Goal: Task Accomplishment & Management: Manage account settings

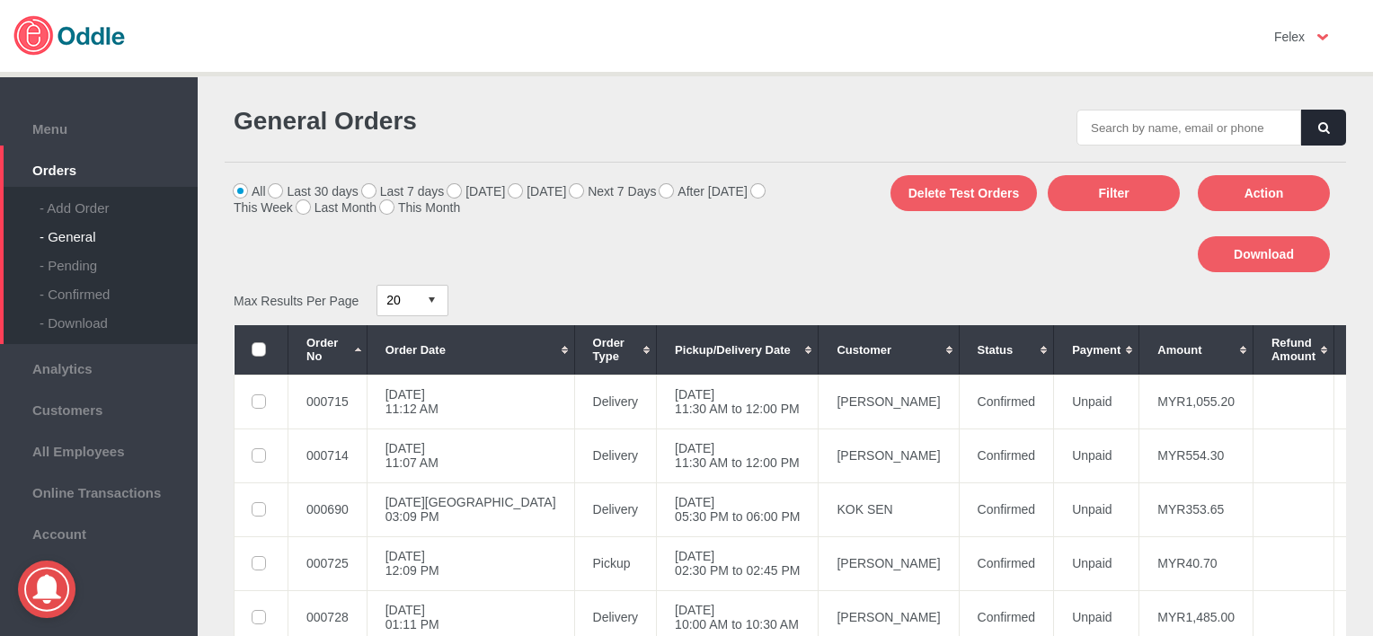
click at [1054, 577] on td "Unpaid" at bounding box center [1096, 563] width 85 height 54
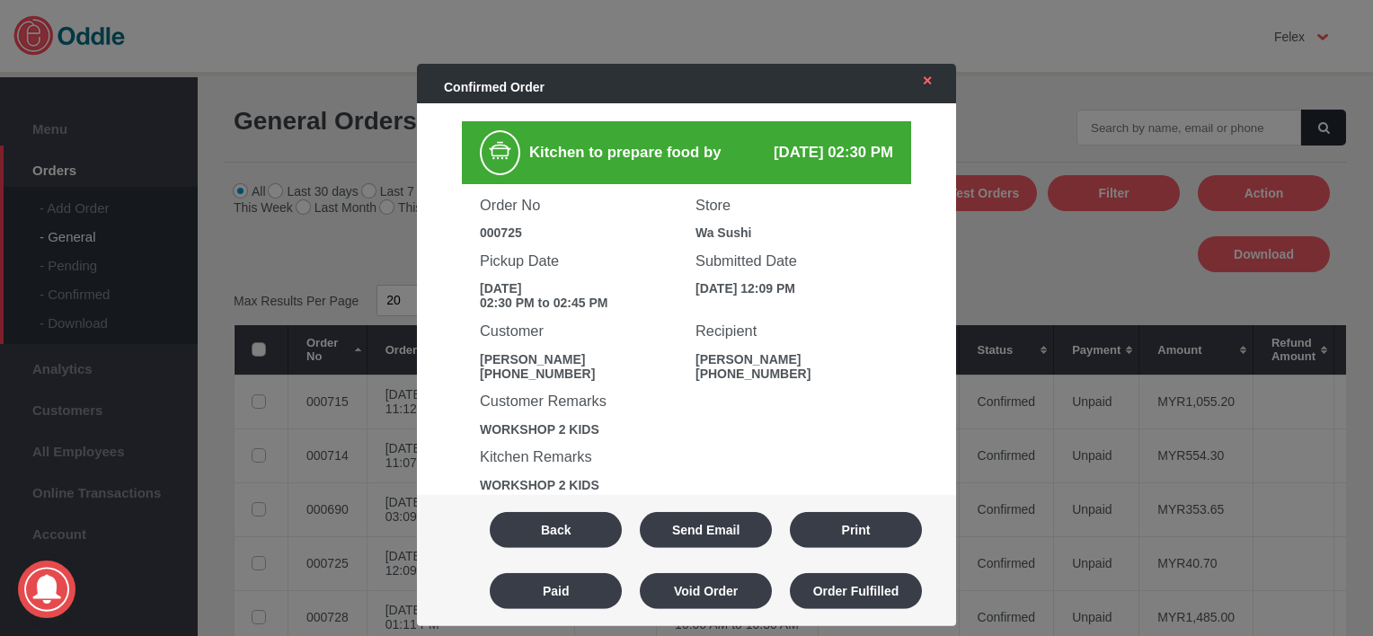
click at [932, 82] on link "✕" at bounding box center [923, 81] width 38 height 32
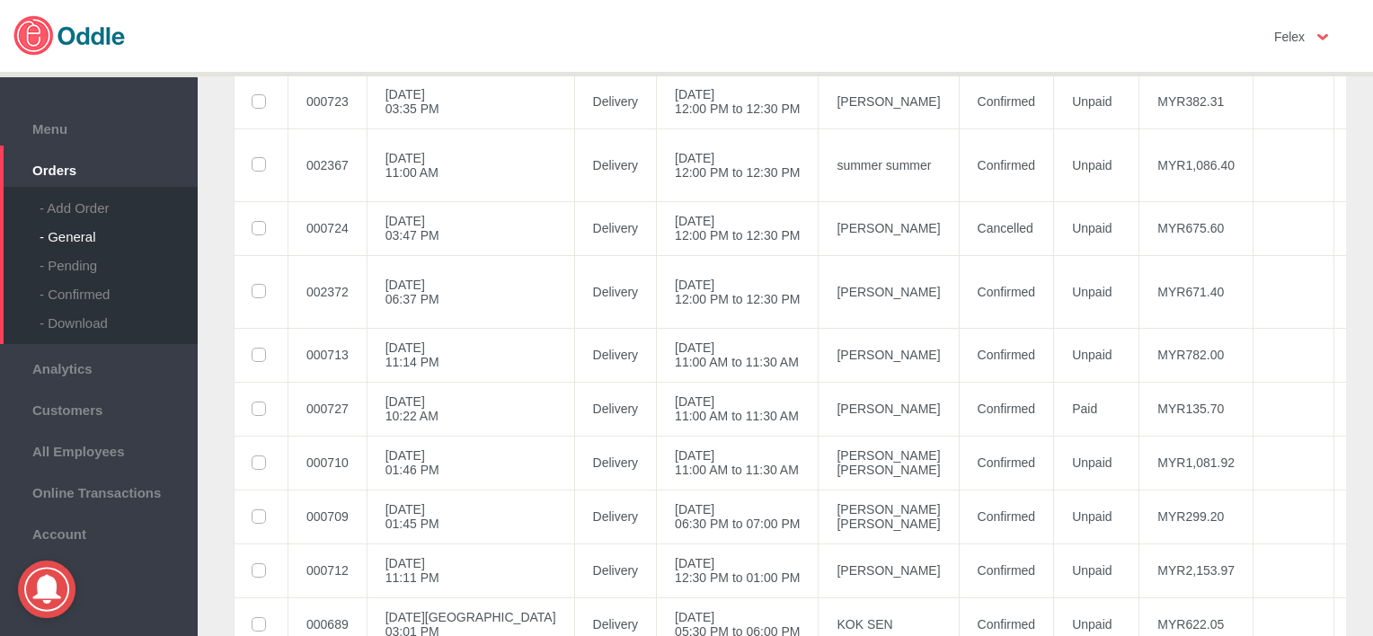
scroll to position [703, 0]
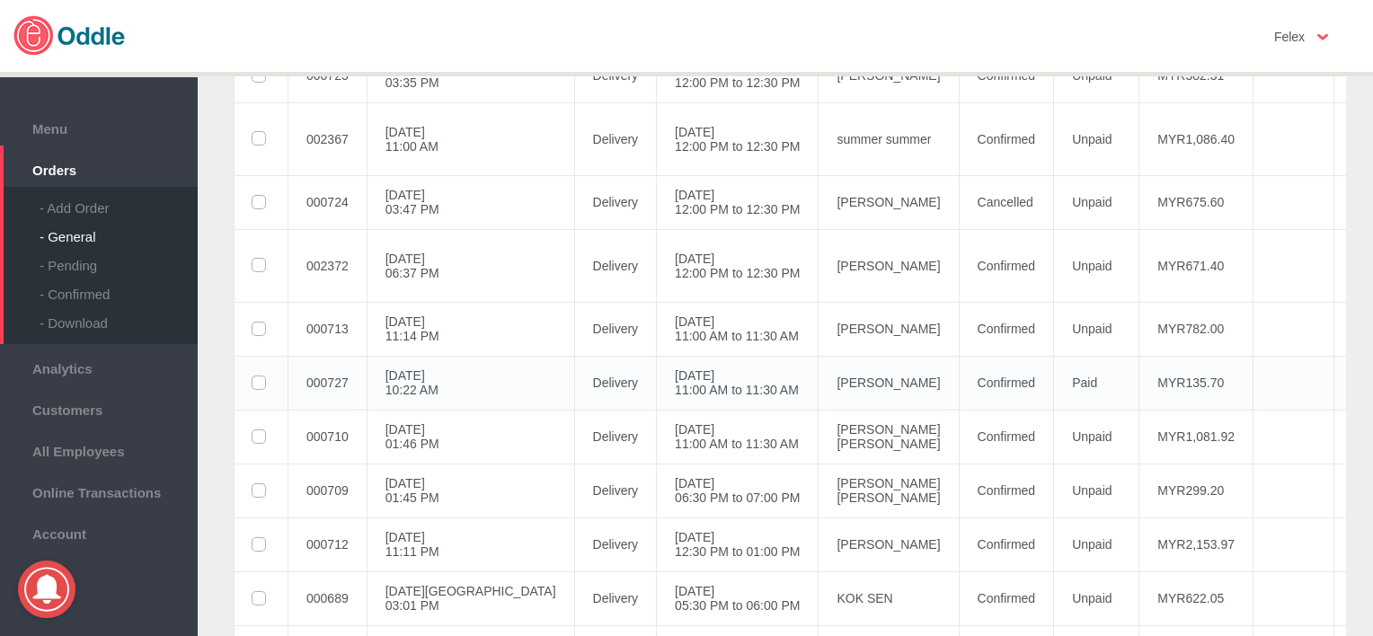
click at [850, 379] on td "[PERSON_NAME]" at bounding box center [888, 383] width 140 height 54
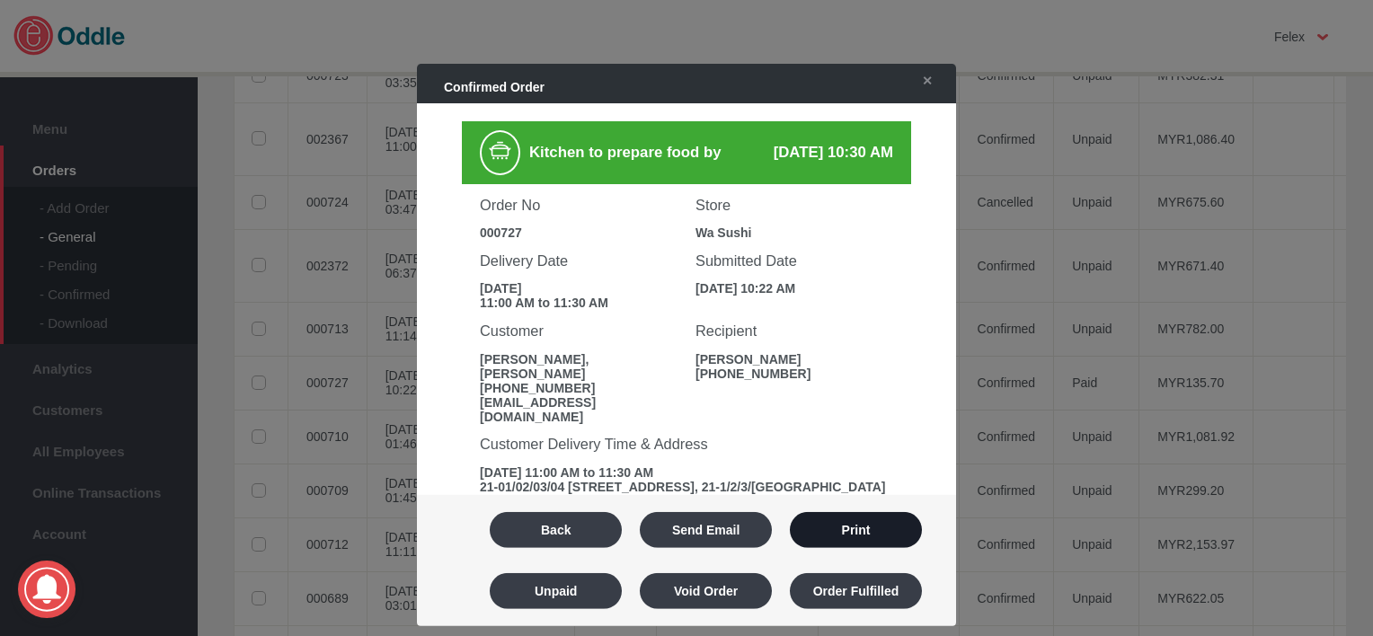
click at [847, 543] on button "Print" at bounding box center [856, 530] width 132 height 36
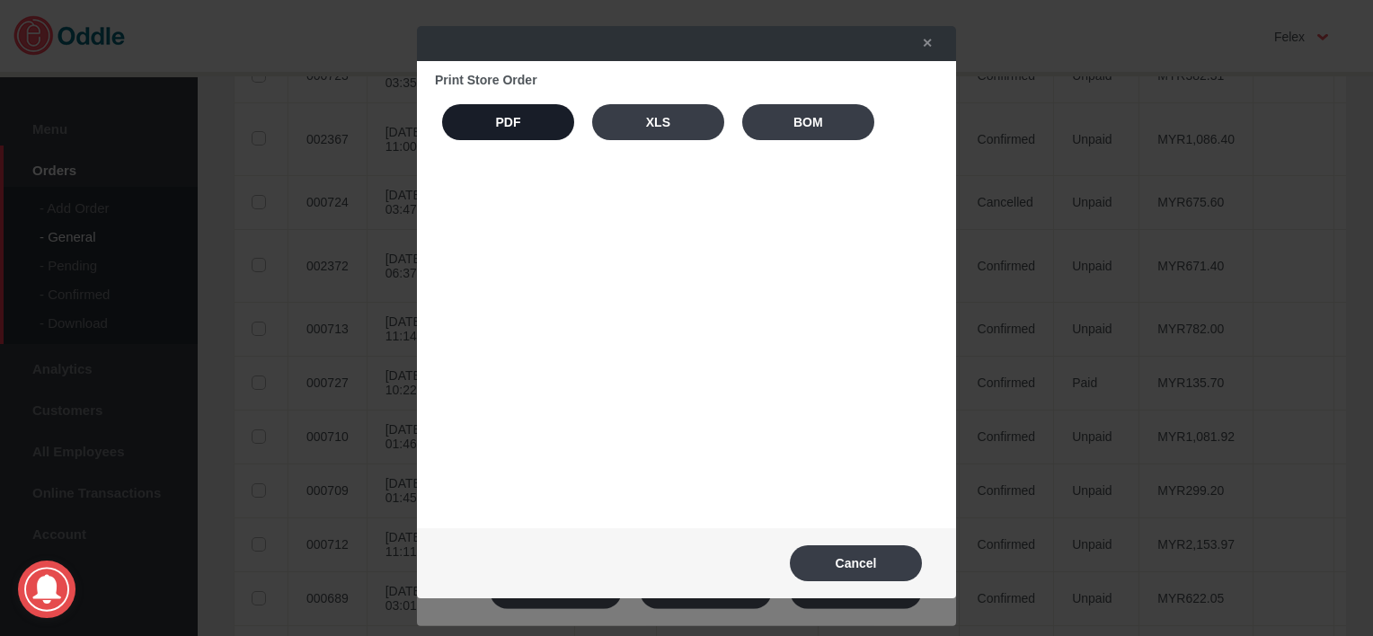
click at [481, 121] on button "PDF" at bounding box center [508, 122] width 132 height 36
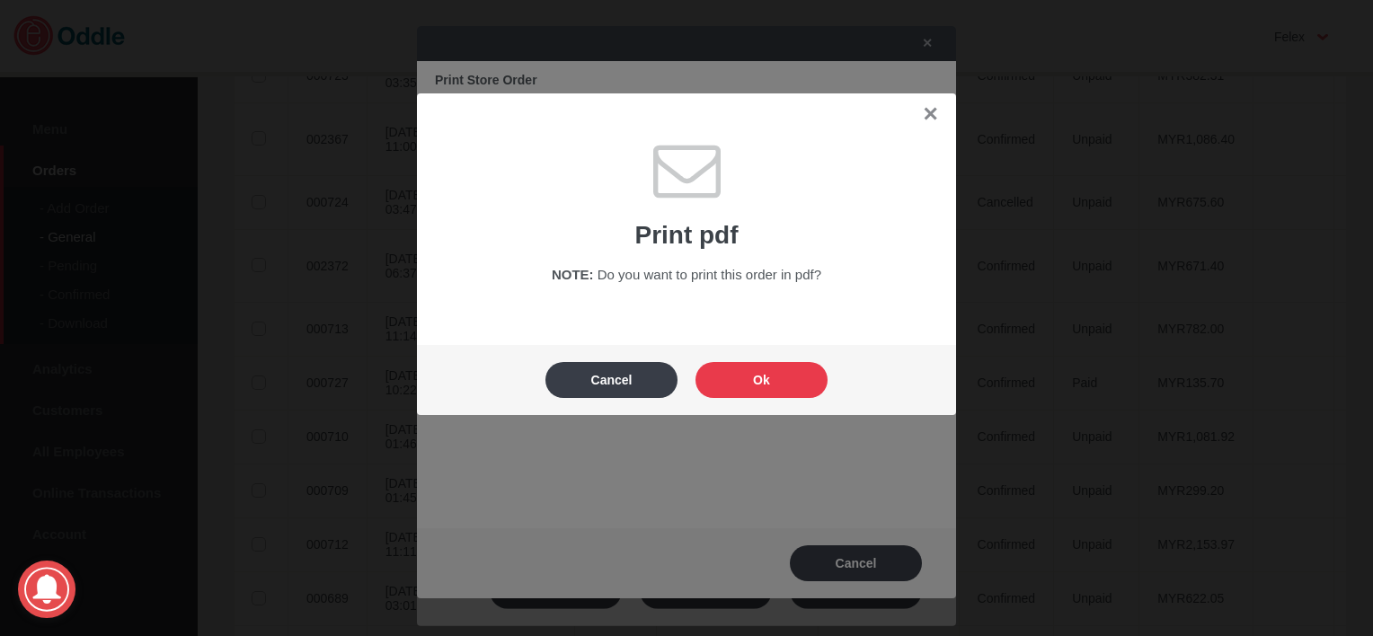
click at [747, 387] on button "Ok" at bounding box center [761, 380] width 132 height 36
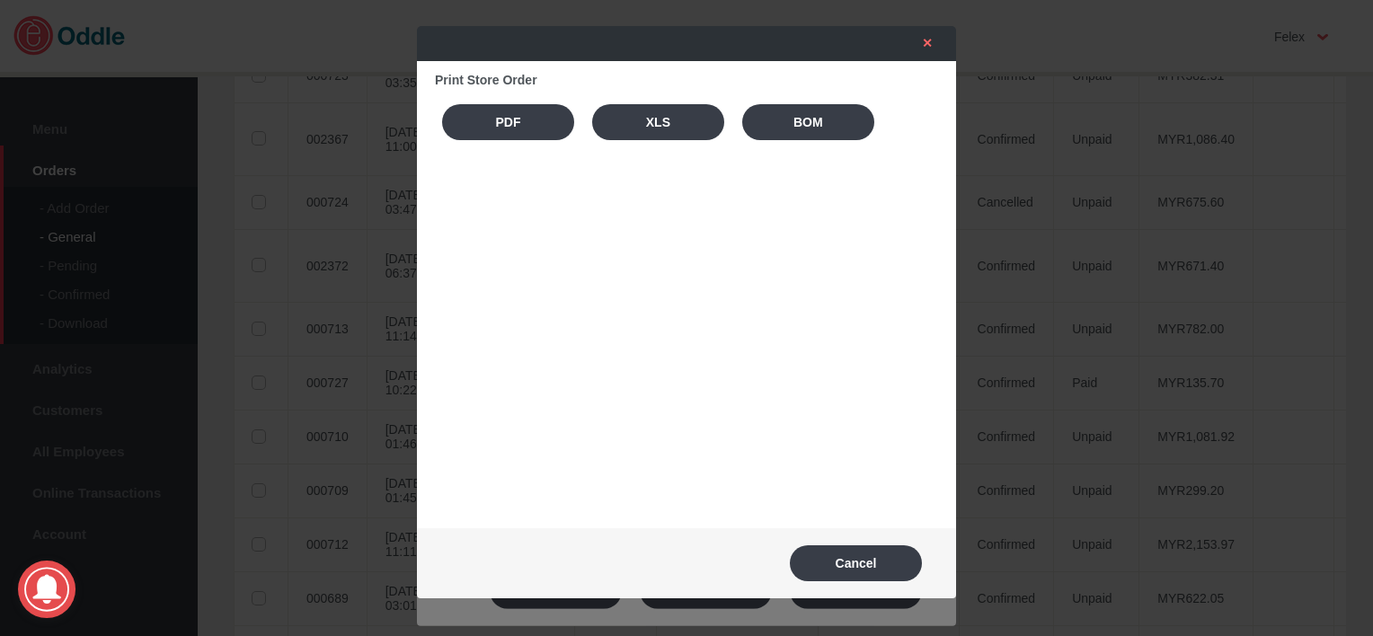
click at [924, 43] on link "✕" at bounding box center [923, 43] width 38 height 32
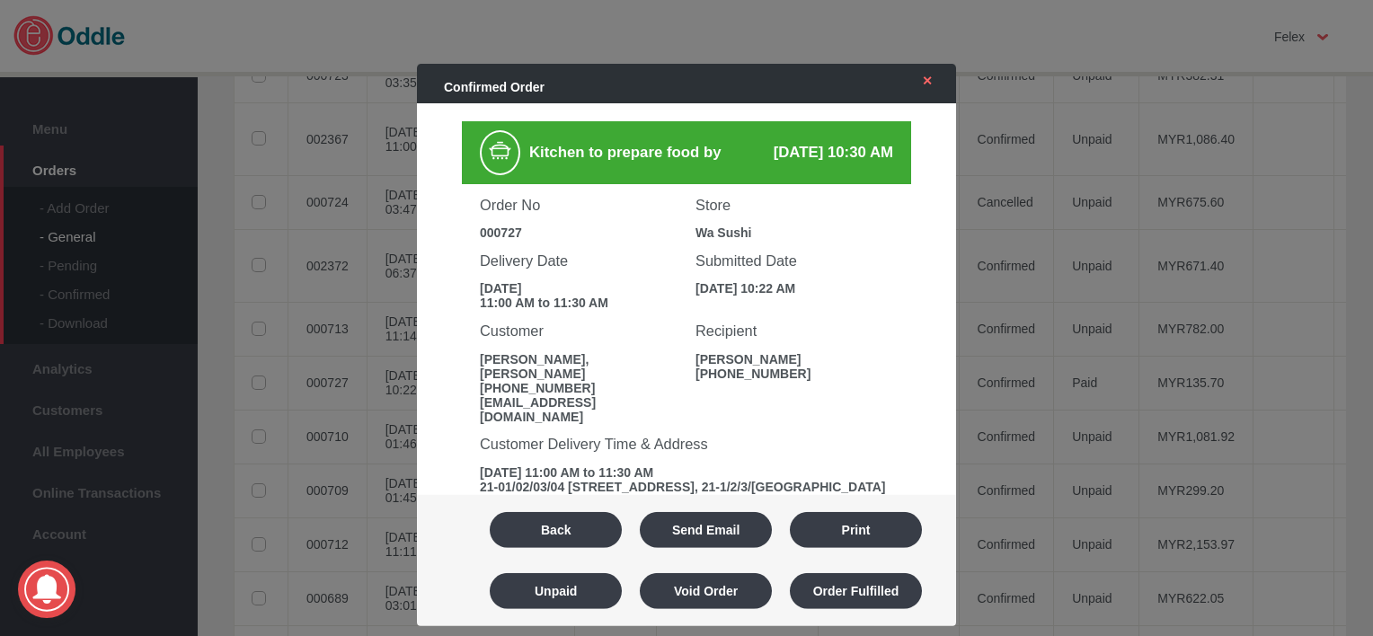
click at [926, 73] on link "✕" at bounding box center [923, 81] width 38 height 32
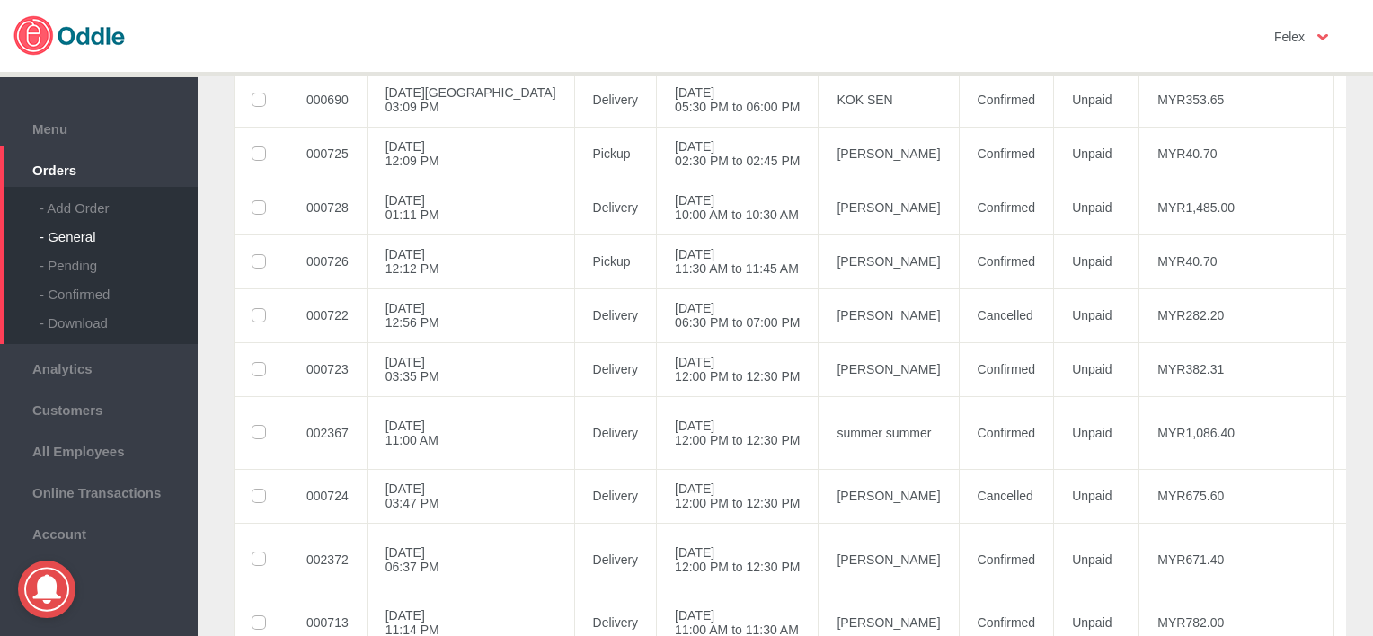
scroll to position [380, 0]
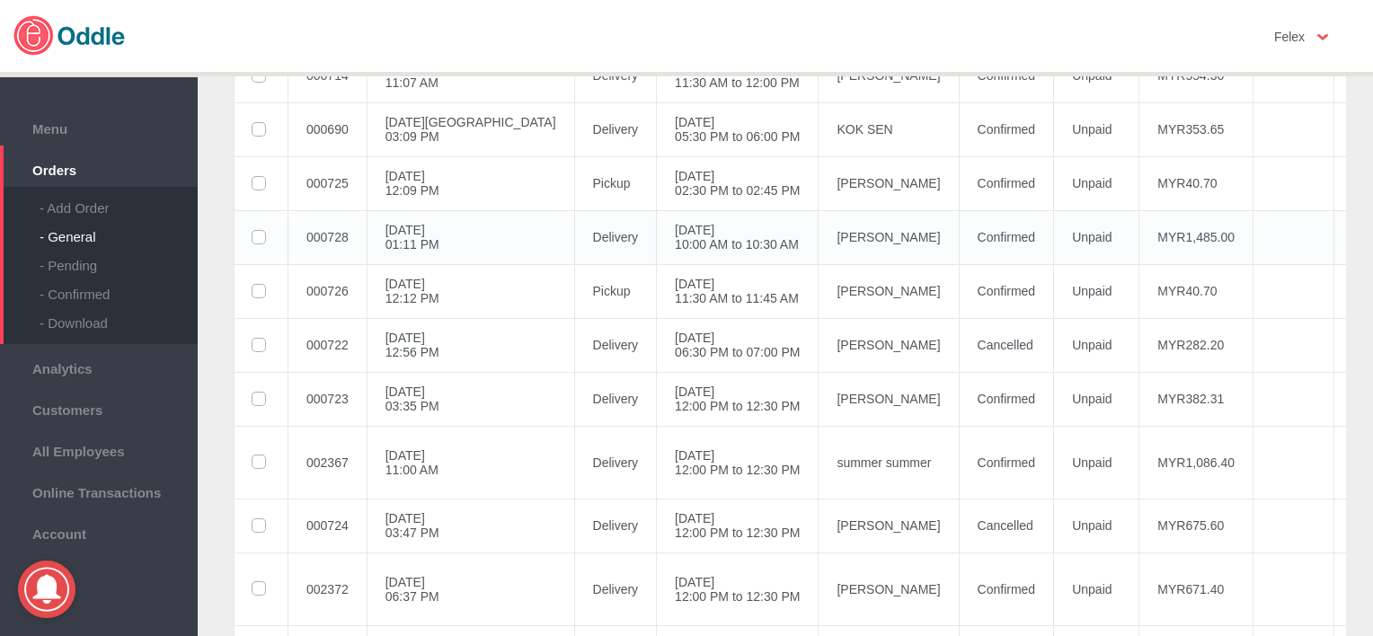
click at [818, 236] on td "[PERSON_NAME]" at bounding box center [888, 237] width 140 height 54
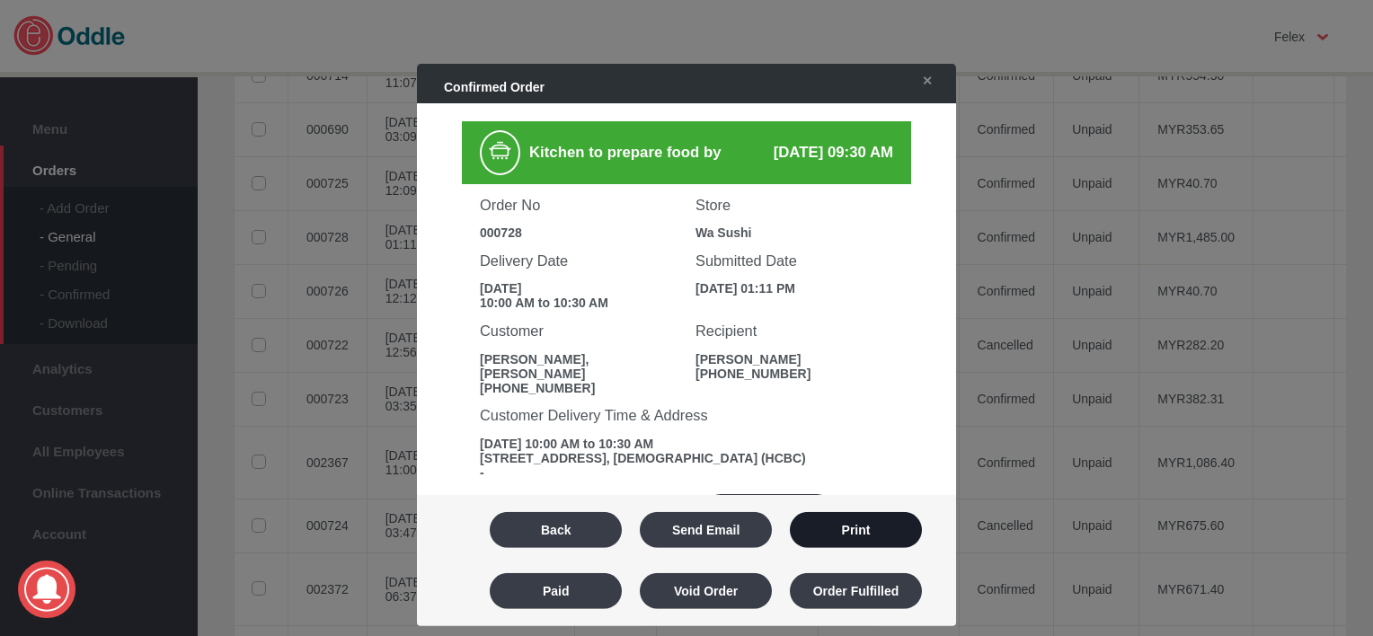
click at [881, 529] on button "Print" at bounding box center [856, 530] width 132 height 36
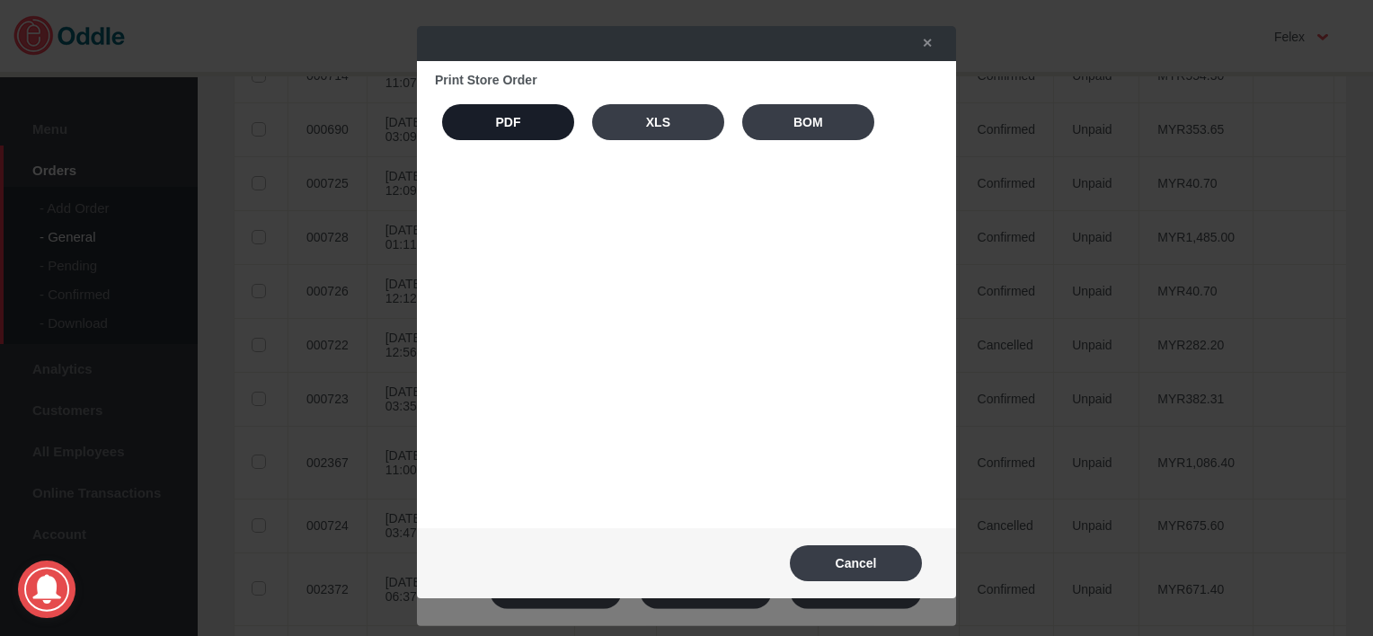
click at [526, 121] on button "PDF" at bounding box center [508, 122] width 132 height 36
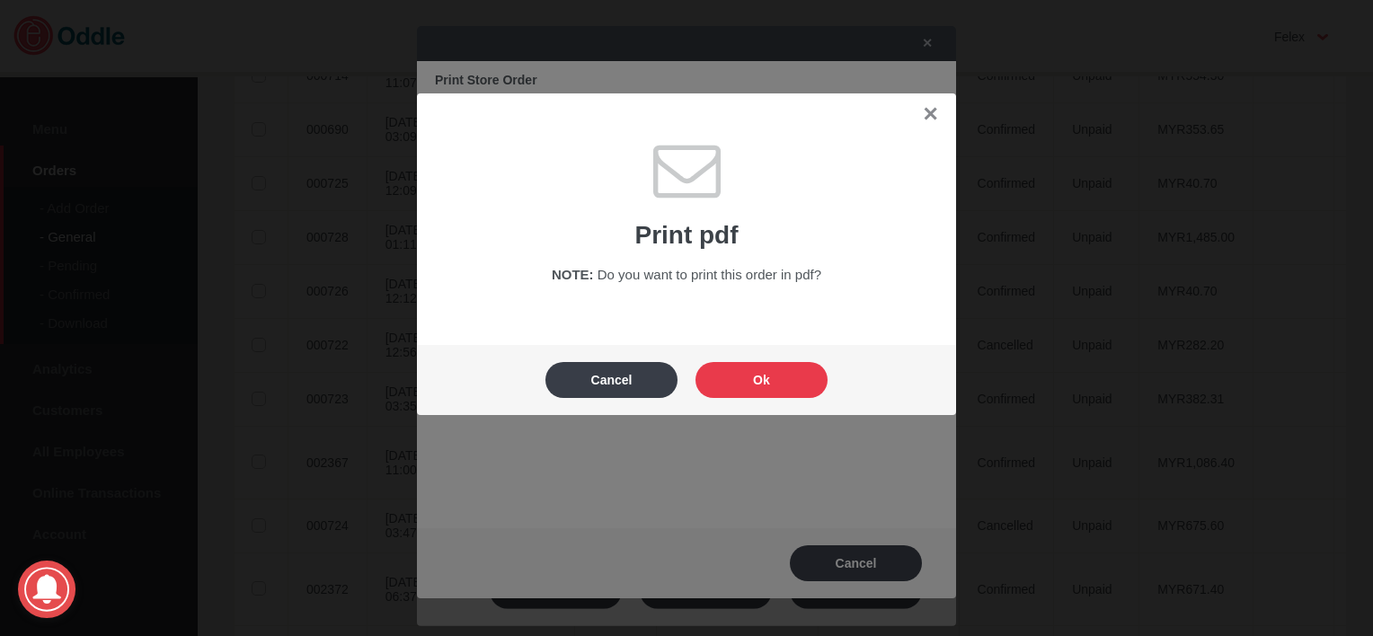
click at [796, 382] on button "Ok" at bounding box center [761, 380] width 132 height 36
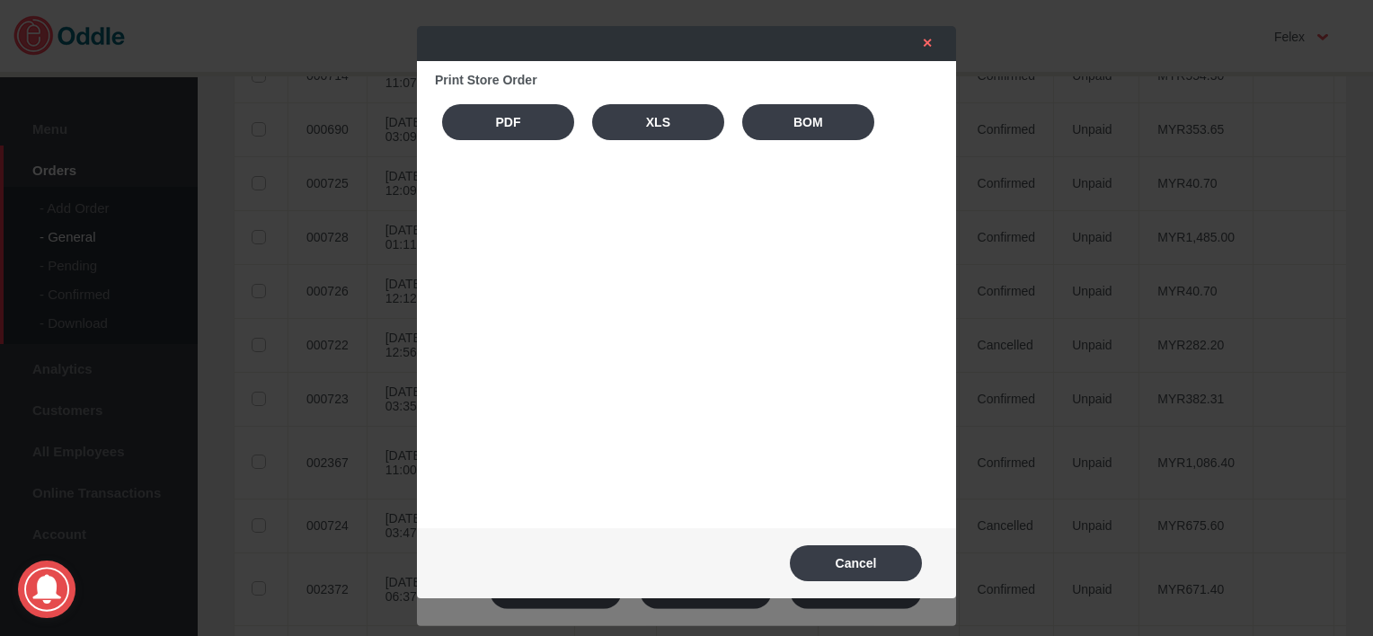
click at [919, 41] on link "✕" at bounding box center [923, 43] width 38 height 32
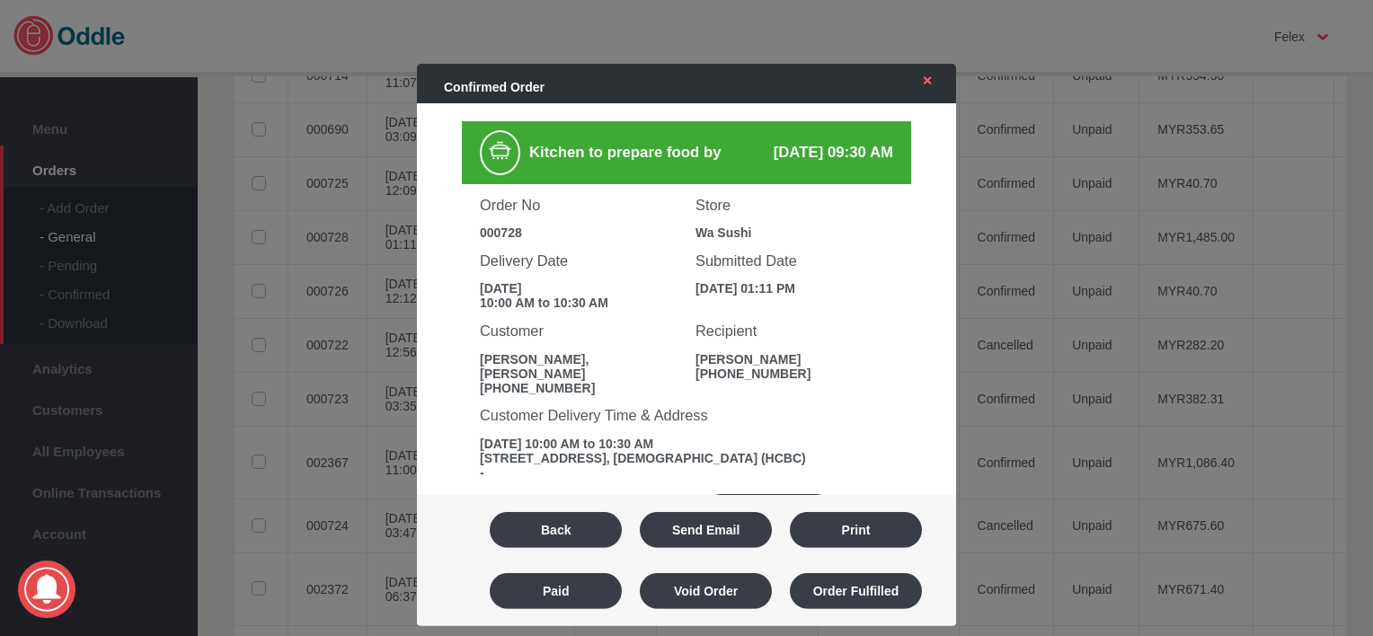
click at [936, 79] on link "✕" at bounding box center [923, 81] width 38 height 32
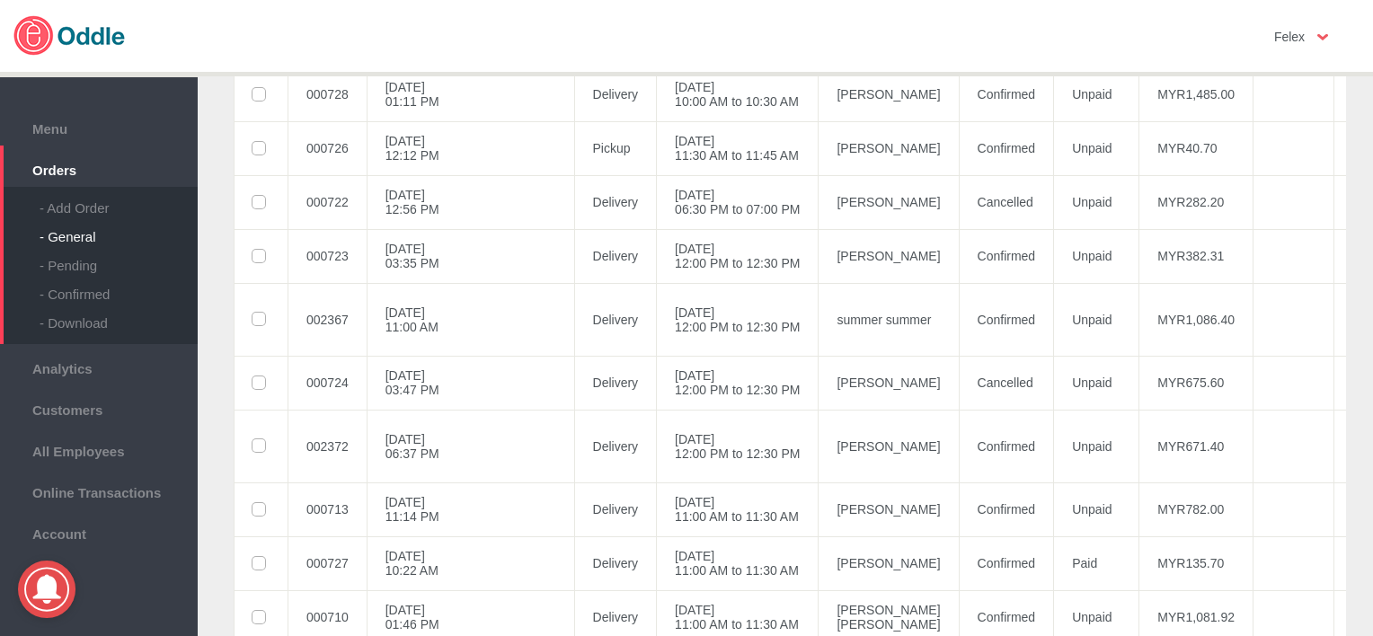
scroll to position [528, 0]
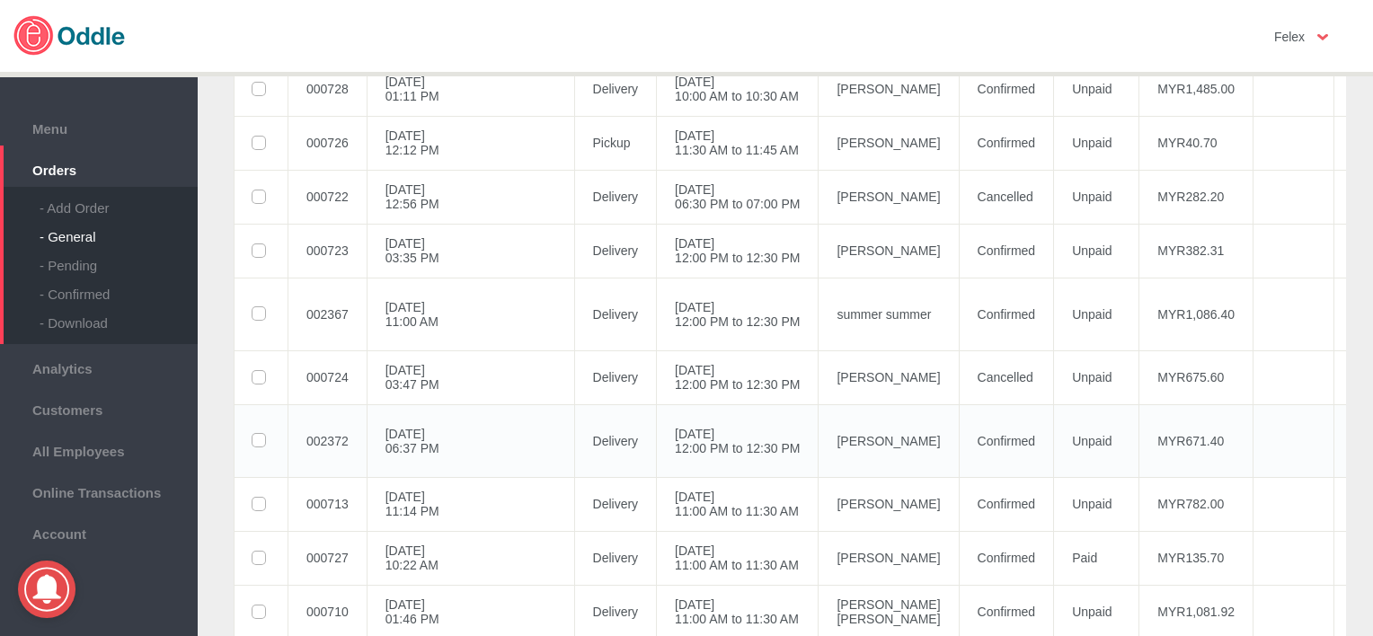
click at [1054, 440] on td "Unpaid" at bounding box center [1096, 440] width 85 height 73
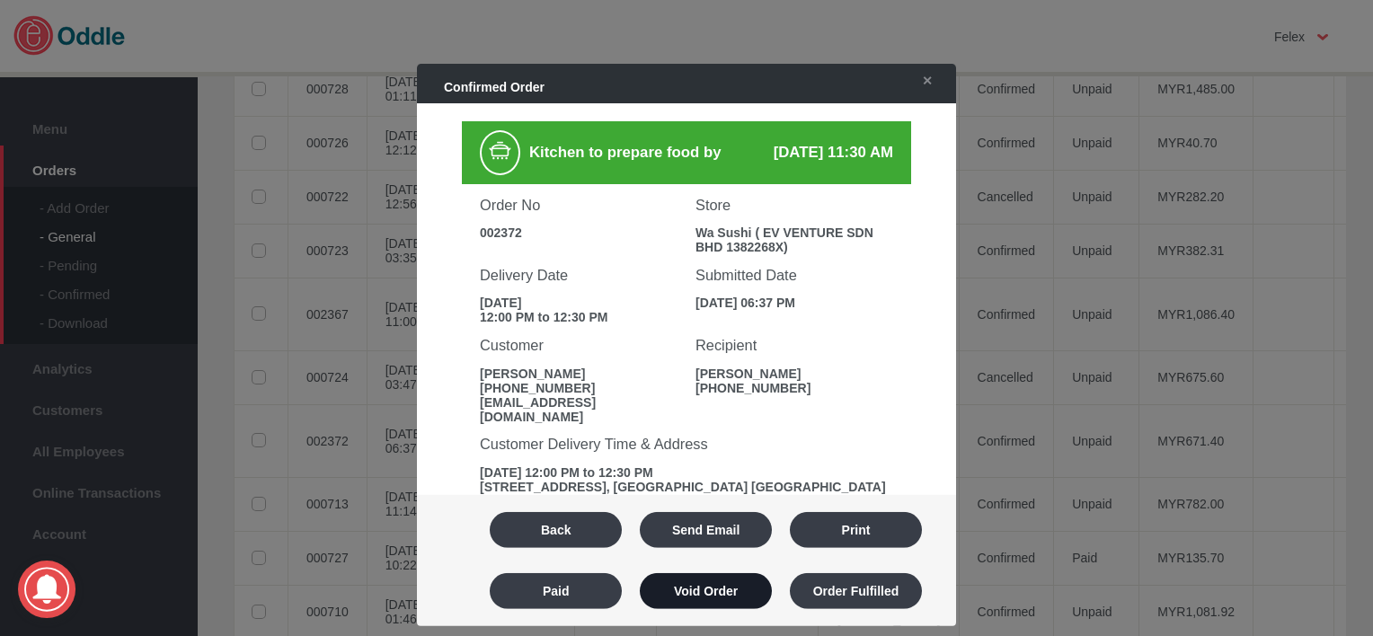
click at [741, 595] on button "Void Order" at bounding box center [706, 591] width 132 height 36
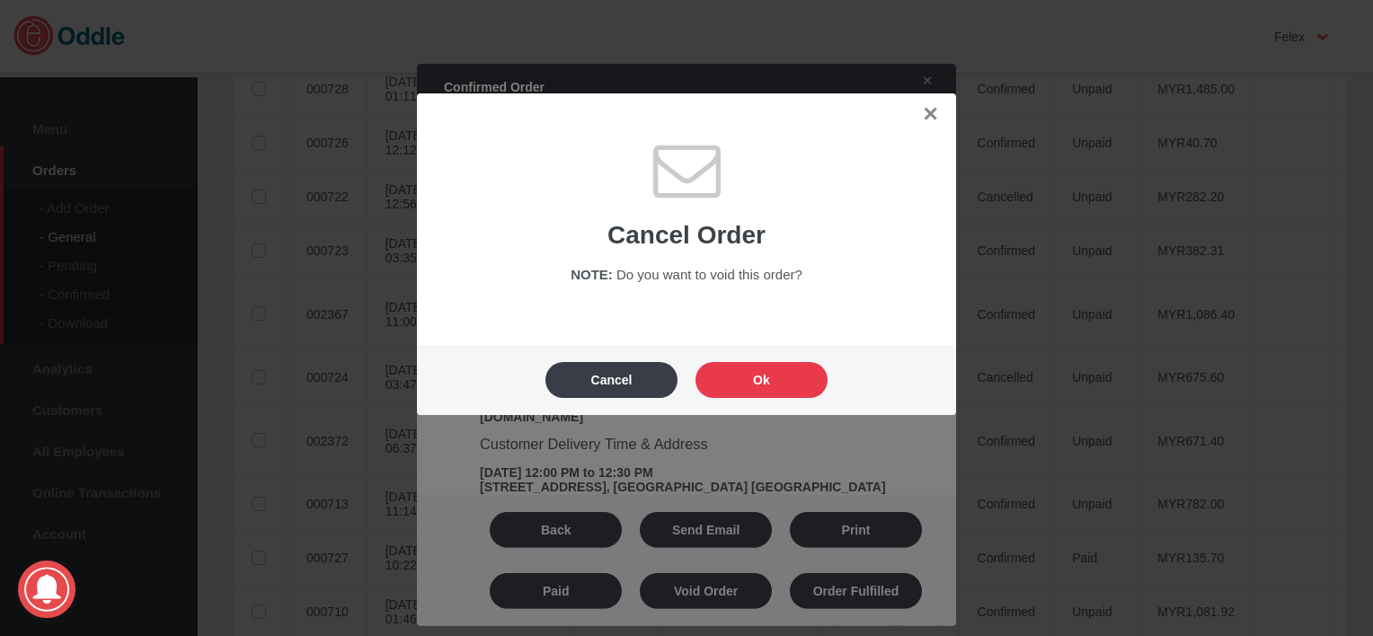
click at [781, 383] on button "Ok" at bounding box center [761, 380] width 132 height 36
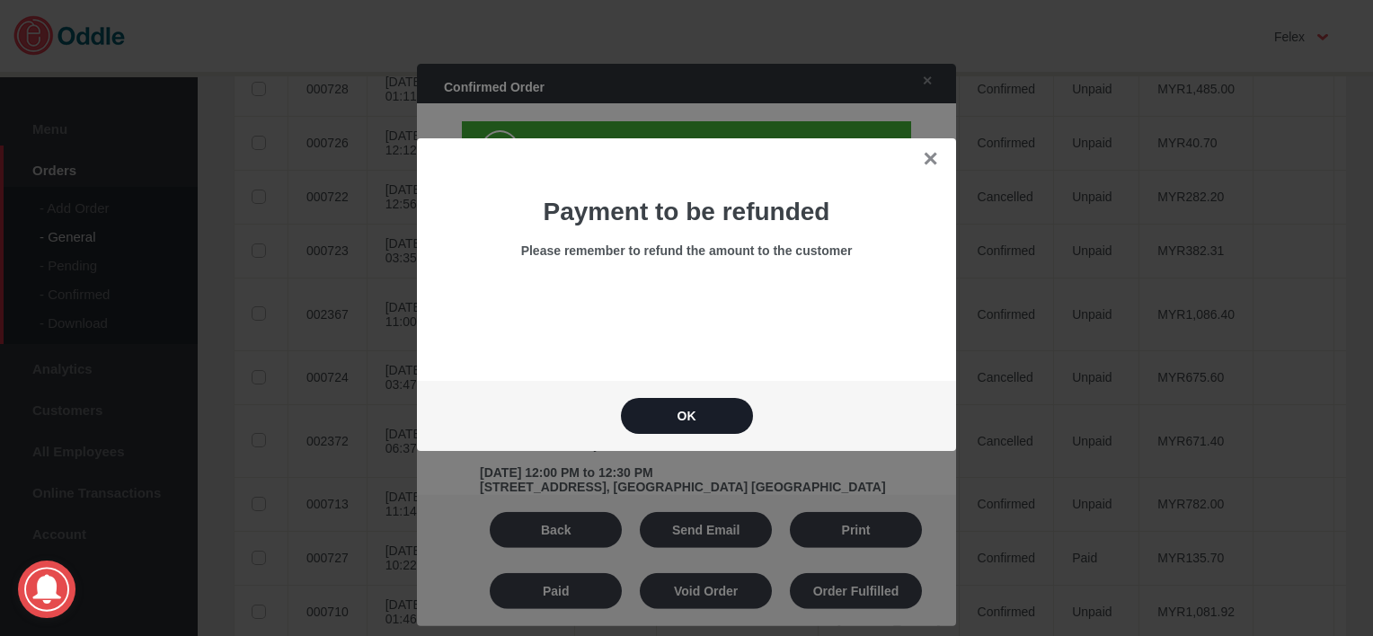
click at [697, 410] on button "OK" at bounding box center [687, 416] width 132 height 36
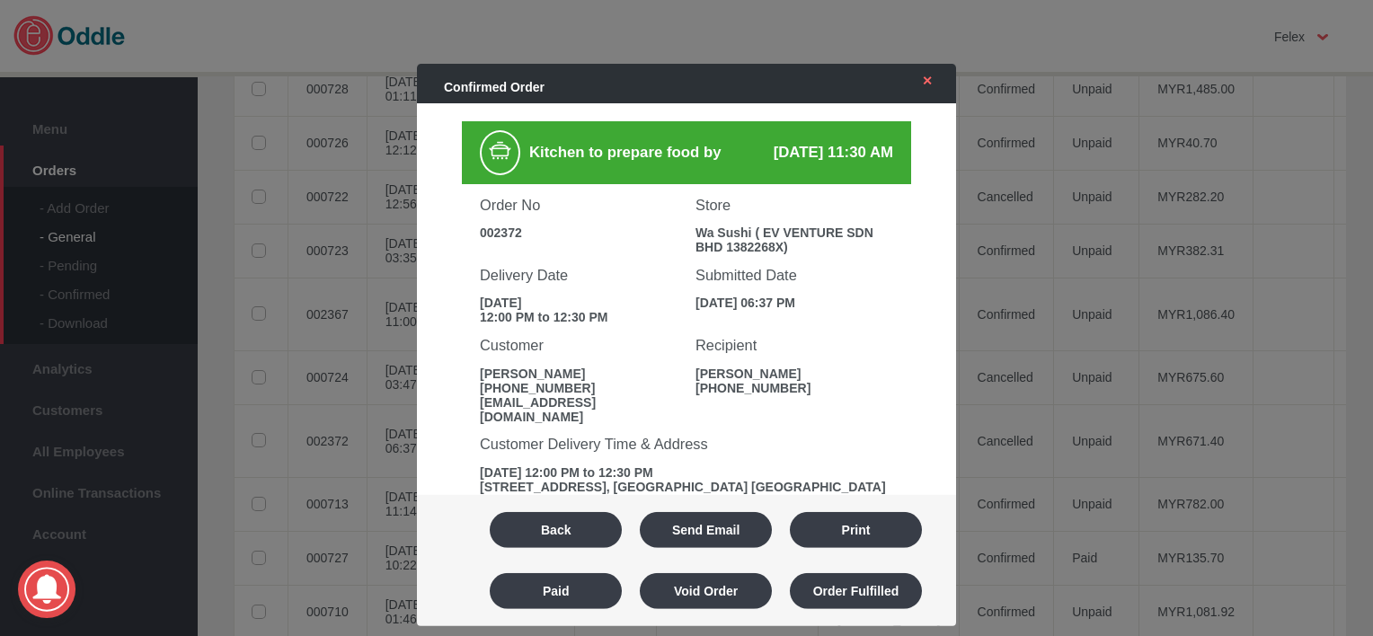
click at [931, 84] on link "✕" at bounding box center [923, 81] width 38 height 32
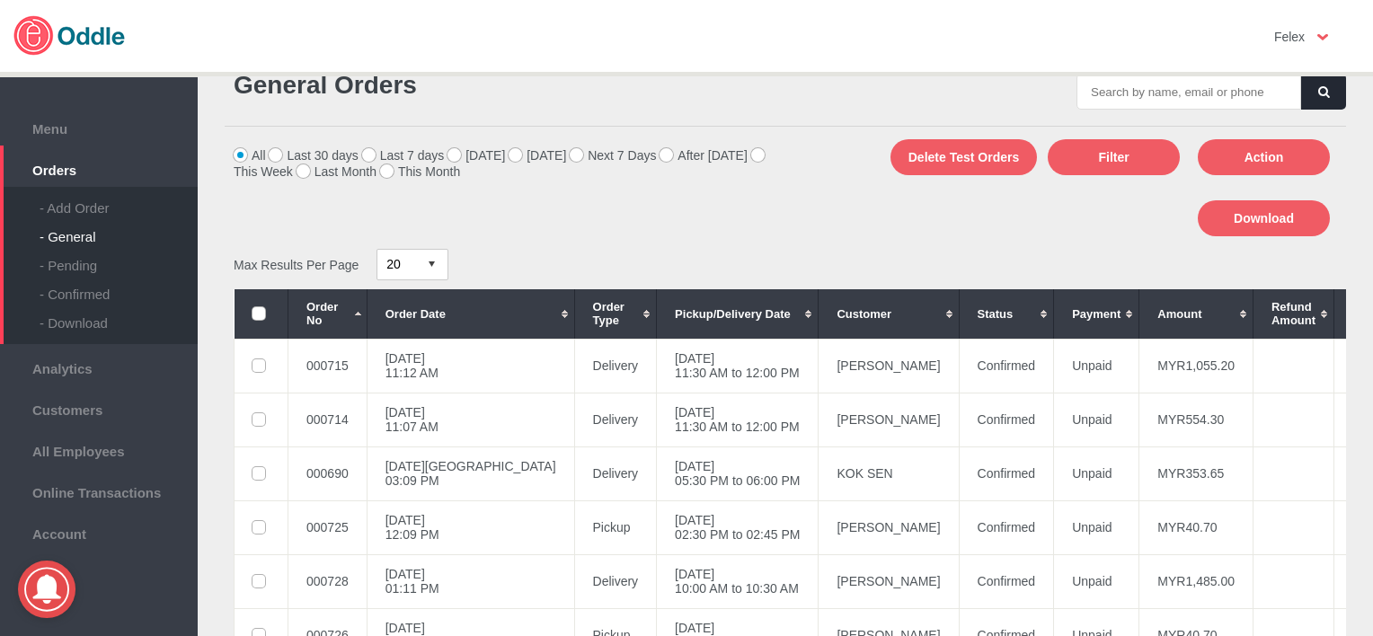
scroll to position [0, 0]
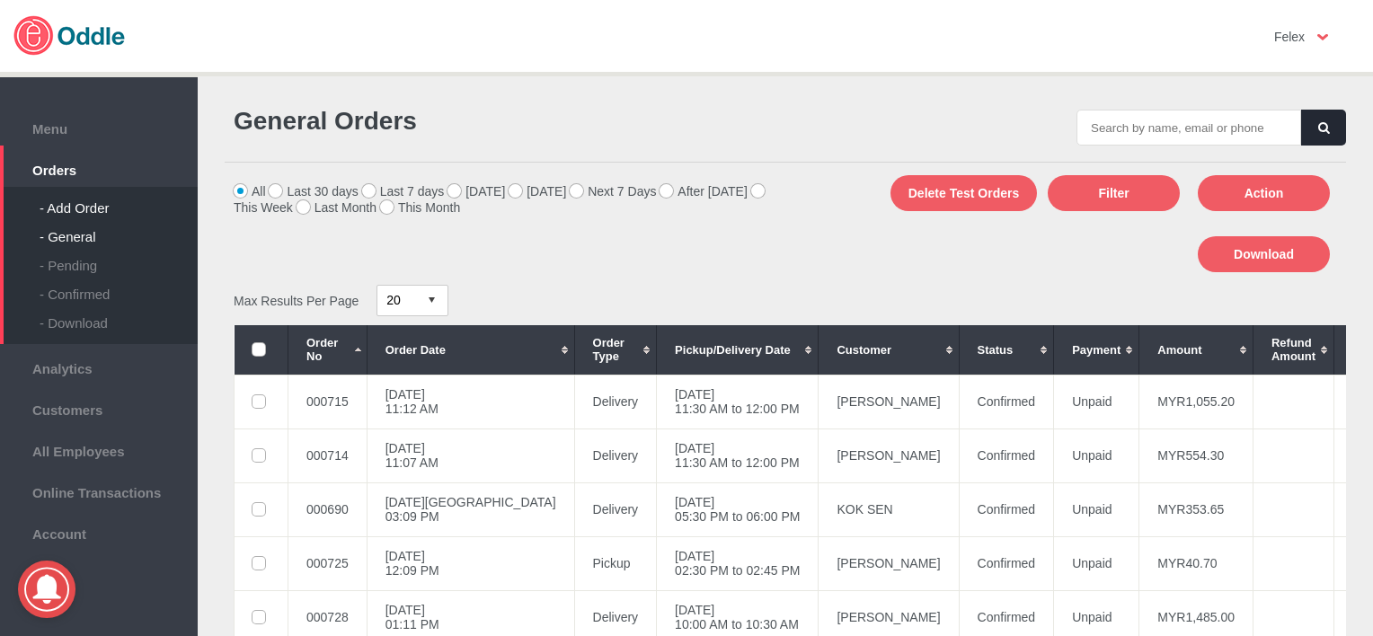
click at [89, 208] on div "- Add Order" at bounding box center [119, 201] width 158 height 29
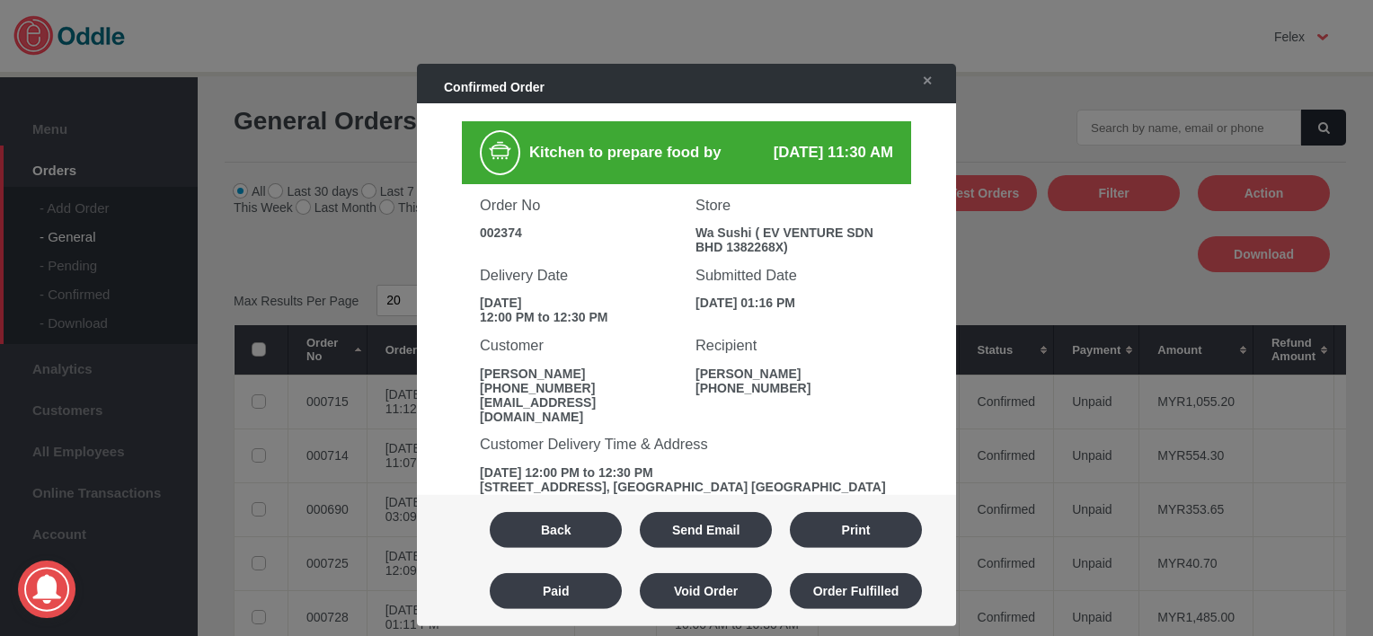
scroll to position [583, 0]
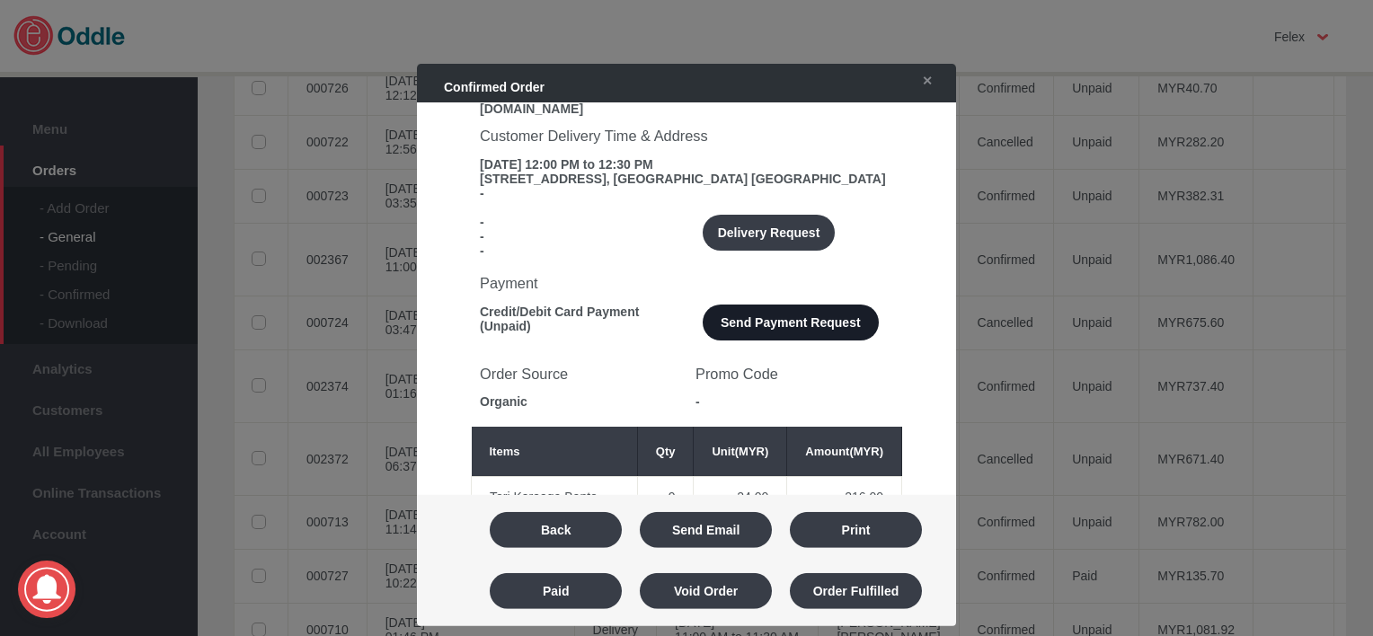
click at [800, 338] on button "Send Payment Request" at bounding box center [791, 323] width 176 height 36
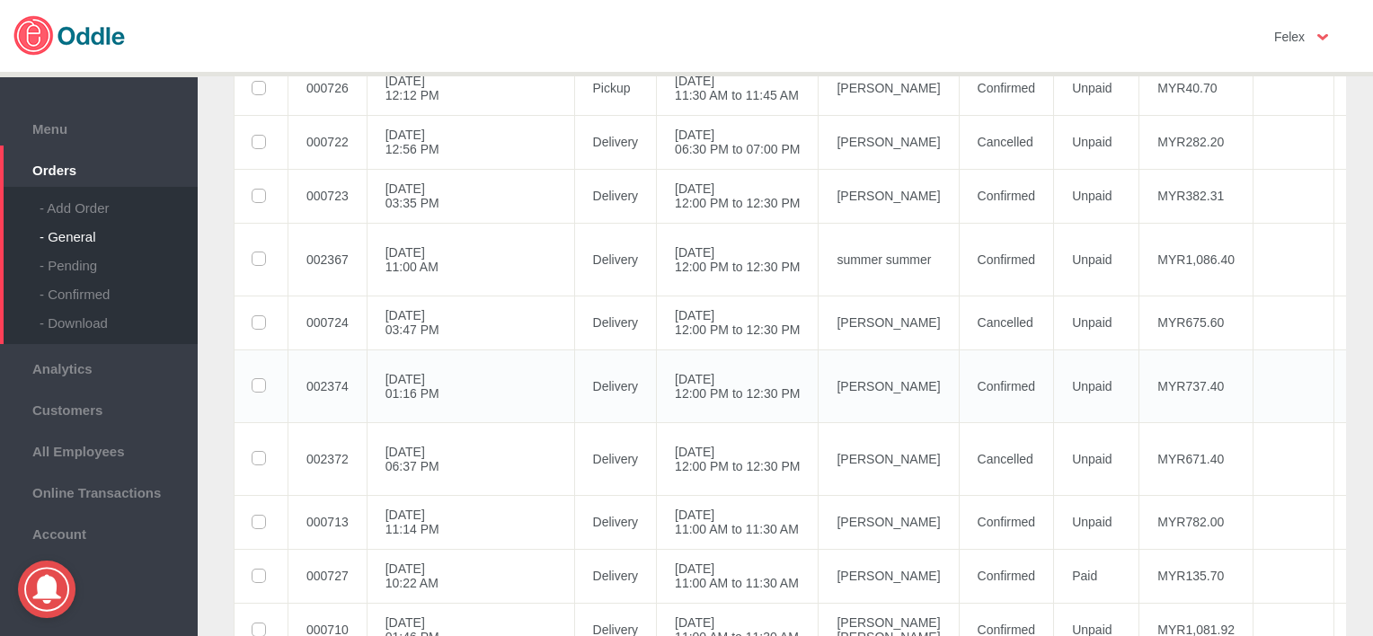
click at [1054, 380] on td "Unpaid" at bounding box center [1096, 385] width 85 height 73
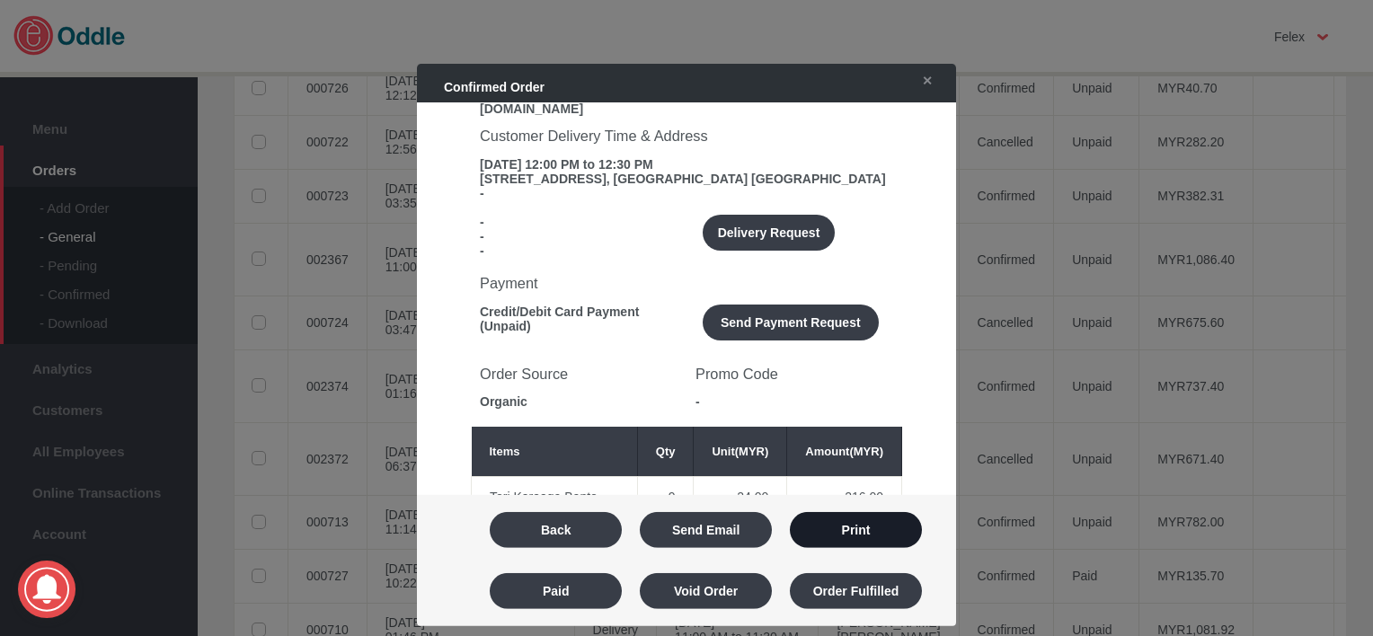
click at [863, 528] on button "Print" at bounding box center [856, 530] width 132 height 36
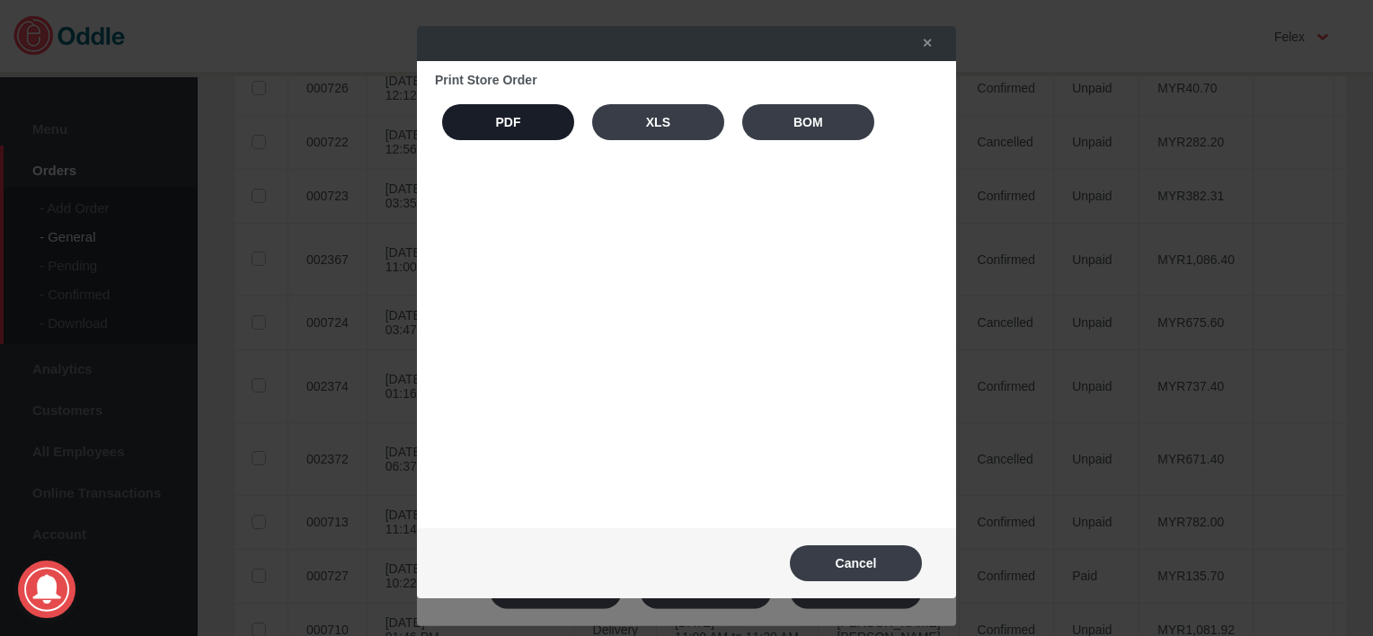
click at [518, 133] on button "PDF" at bounding box center [508, 122] width 132 height 36
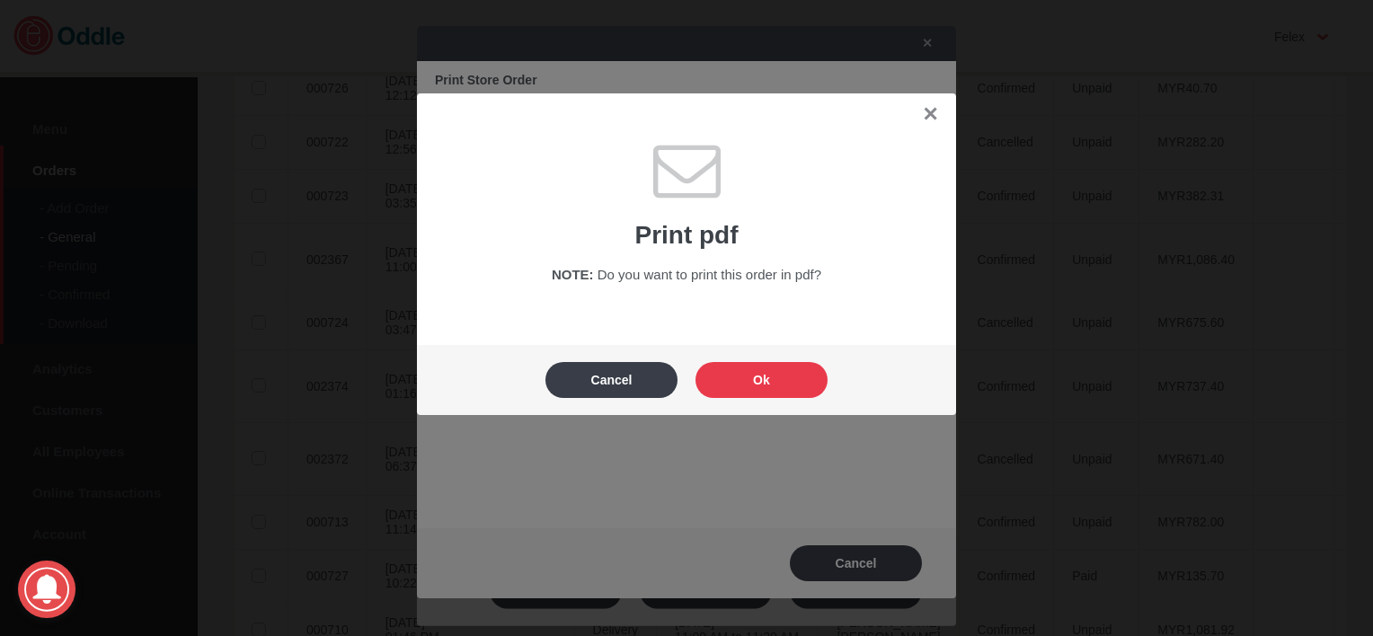
click at [757, 371] on button "Ok" at bounding box center [761, 380] width 132 height 36
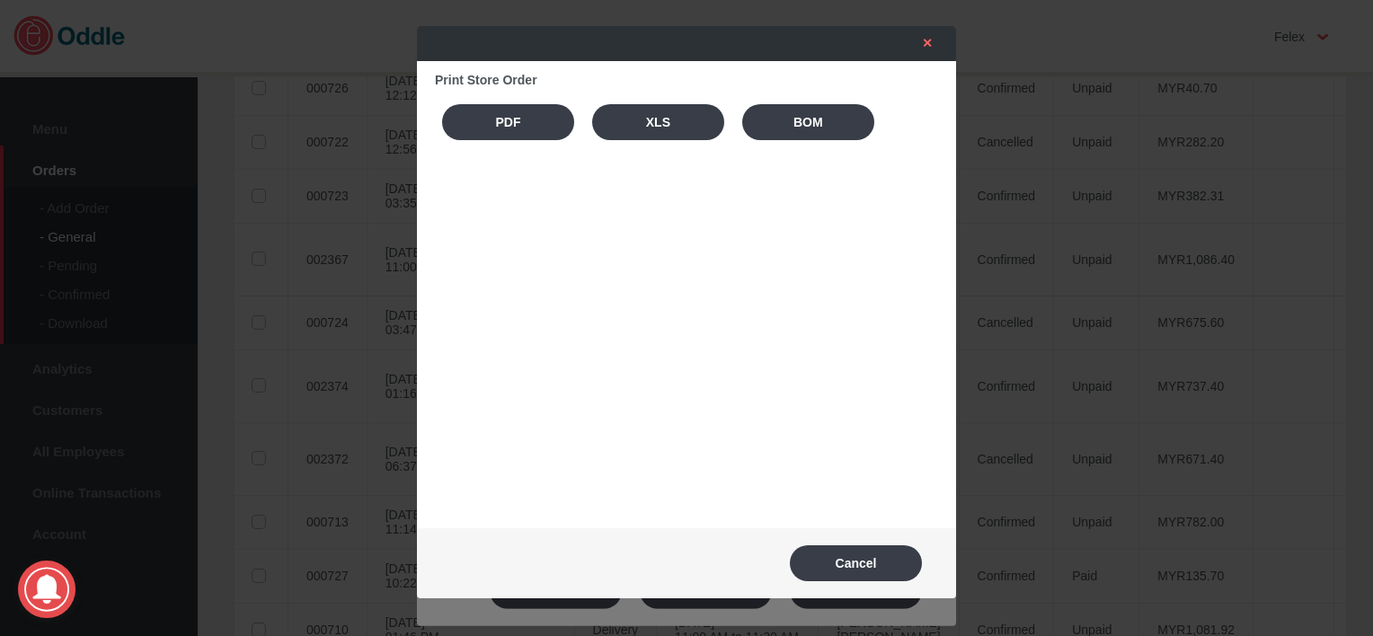
click at [931, 40] on link "✕" at bounding box center [923, 43] width 38 height 32
